Goal: Task Accomplishment & Management: Manage account settings

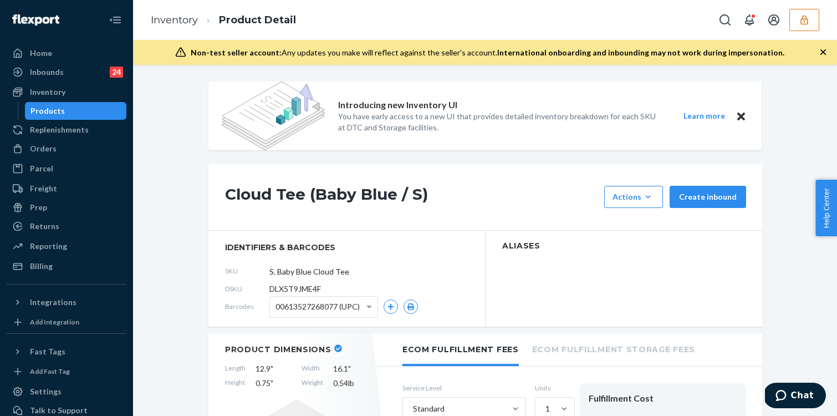
click at [803, 26] on button "button" at bounding box center [805, 20] width 30 height 22
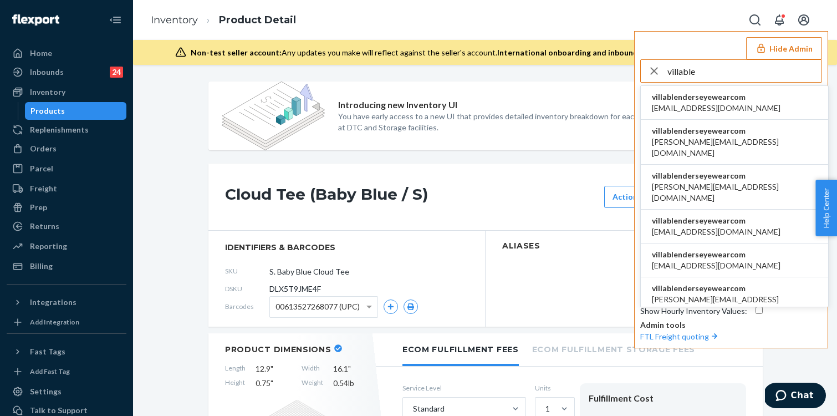
type input "villable"
click at [728, 109] on span "[EMAIL_ADDRESS][DOMAIN_NAME]" at bounding box center [716, 108] width 129 height 11
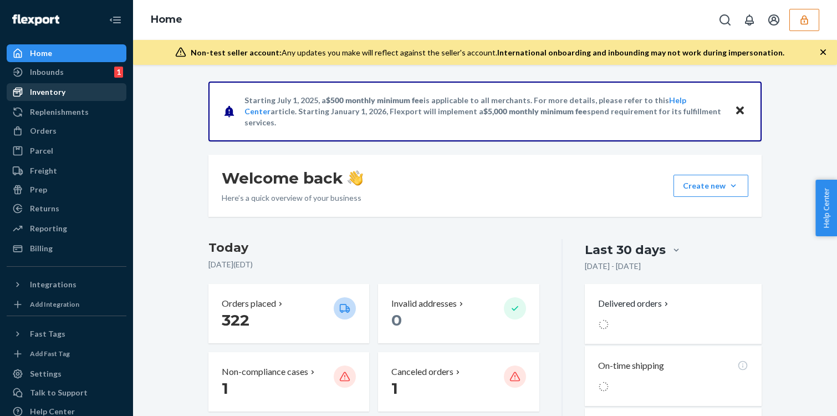
click at [63, 93] on div "Inventory" at bounding box center [47, 92] width 35 height 11
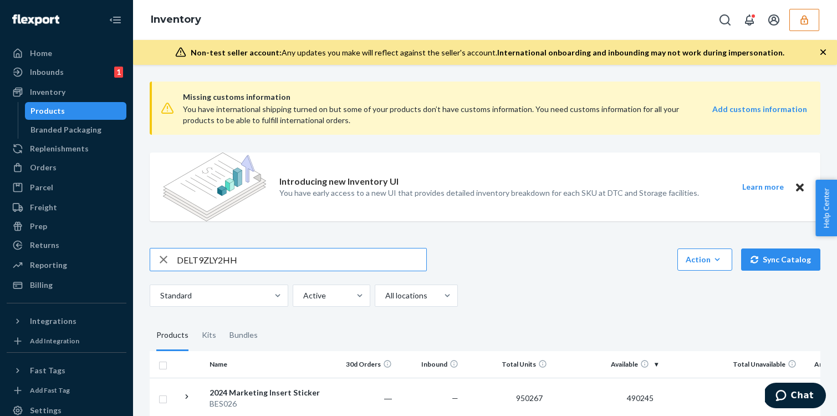
type input "DELT9ZLY2HH"
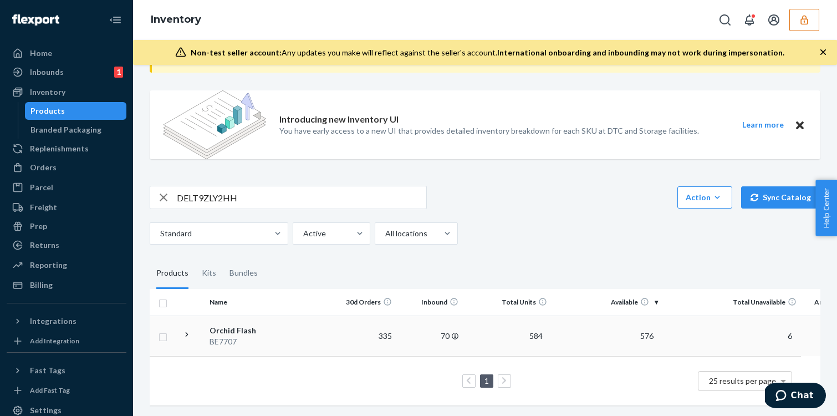
click at [277, 330] on div "Orchid Flash" at bounding box center [268, 330] width 116 height 11
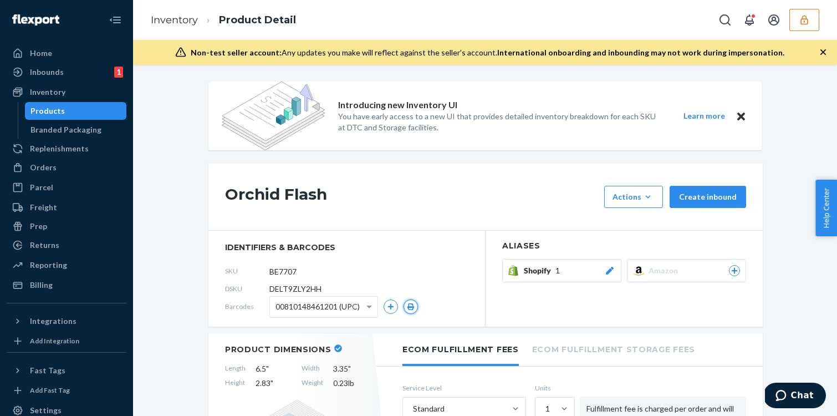
click at [406, 307] on button "button" at bounding box center [411, 306] width 14 height 14
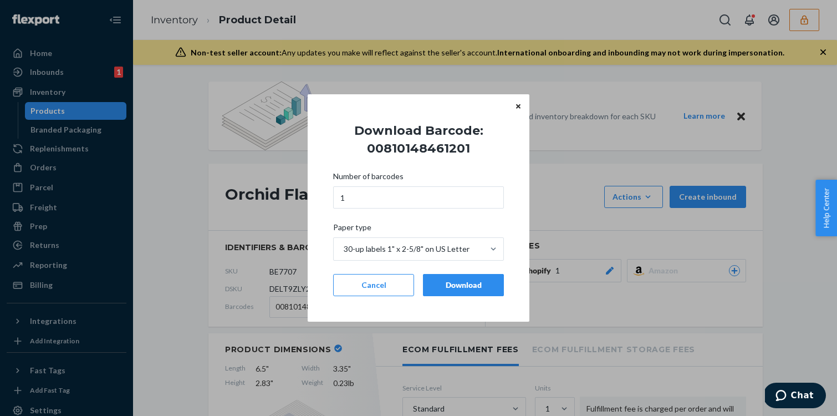
click at [449, 286] on div "Download" at bounding box center [464, 284] width 62 height 11
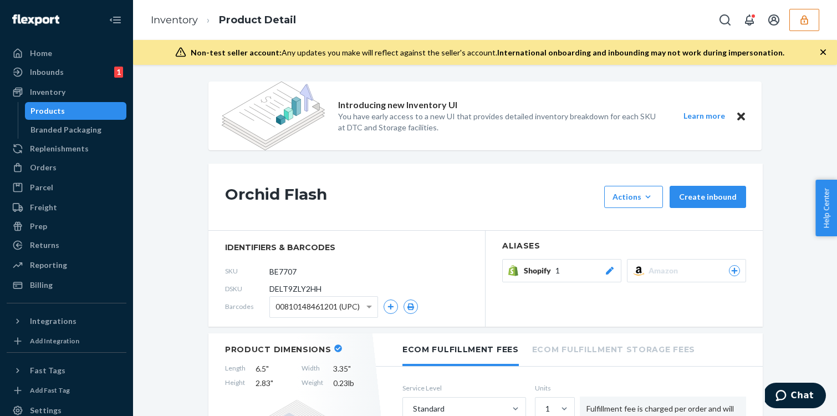
click at [809, 18] on icon "button" at bounding box center [804, 19] width 11 height 11
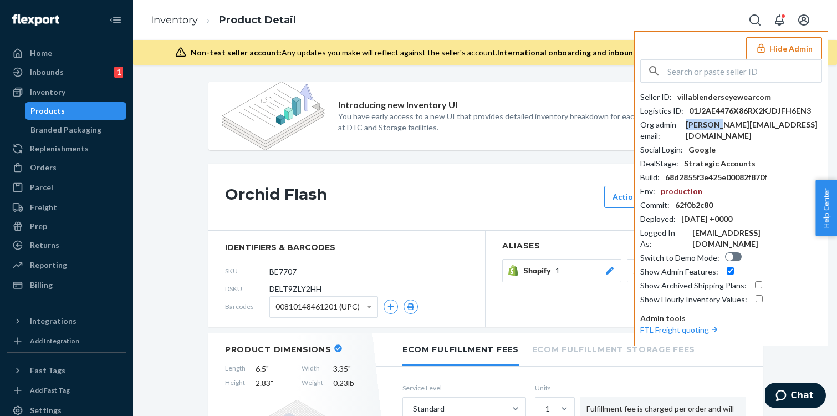
click at [738, 124] on div "[PERSON_NAME][EMAIL_ADDRESS][DOMAIN_NAME]" at bounding box center [754, 130] width 136 height 22
click at [706, 97] on div "villablenderseyewearcom" at bounding box center [725, 96] width 94 height 11
